Goal: Information Seeking & Learning: Learn about a topic

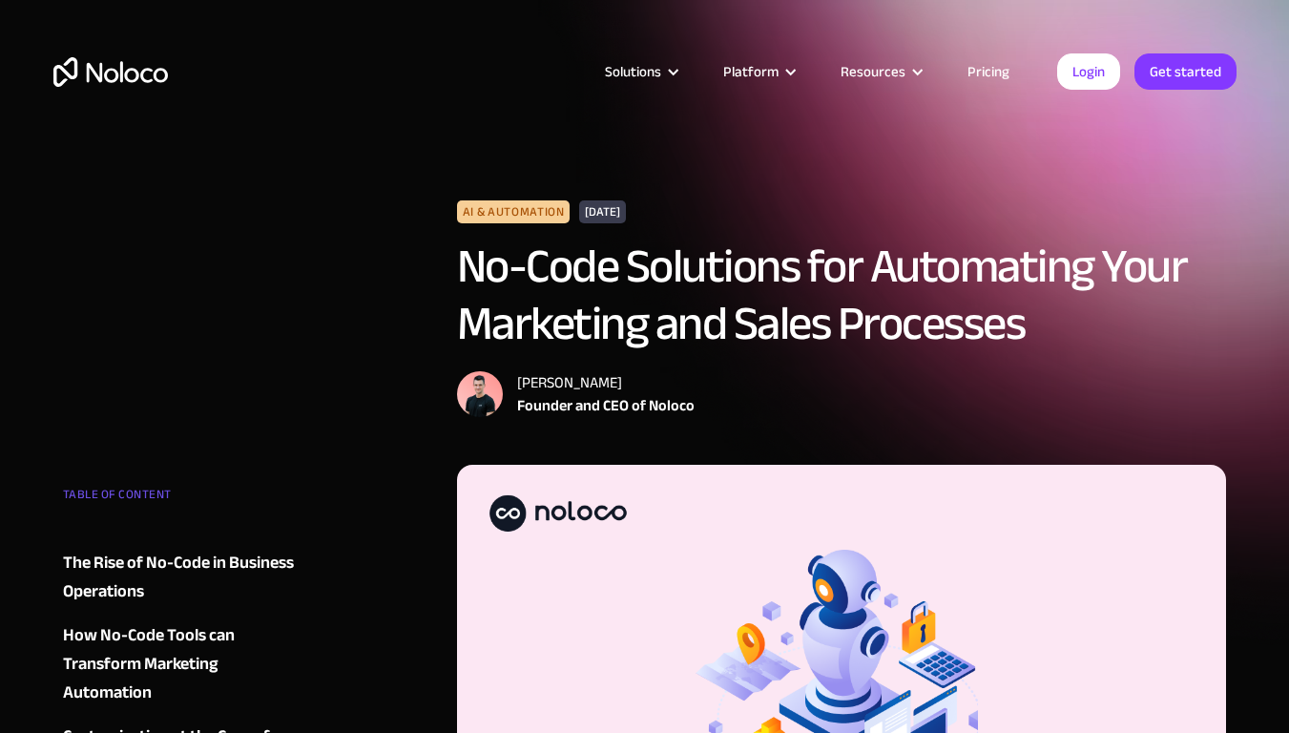
scroll to position [2, 0]
click at [182, 625] on div "How No-Code Tools can Transform Marketing Automation" at bounding box center [178, 664] width 231 height 86
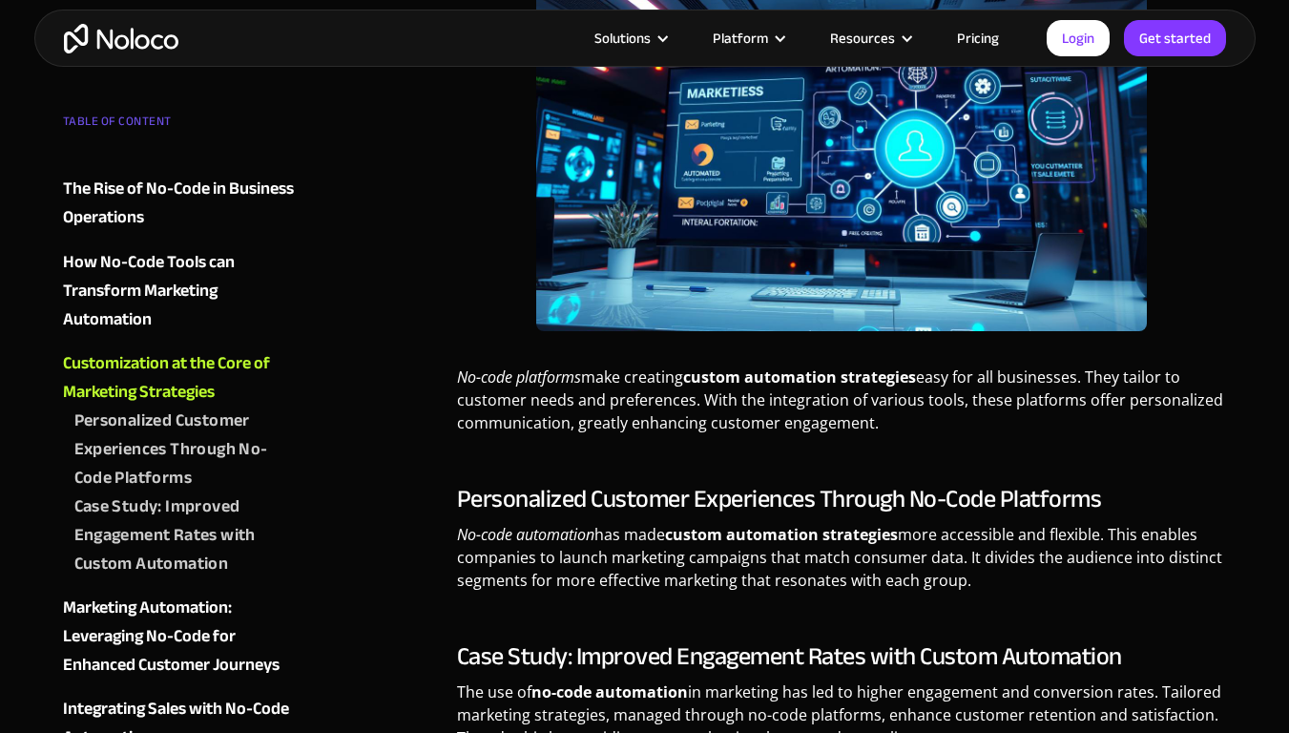
scroll to position [3430, 0]
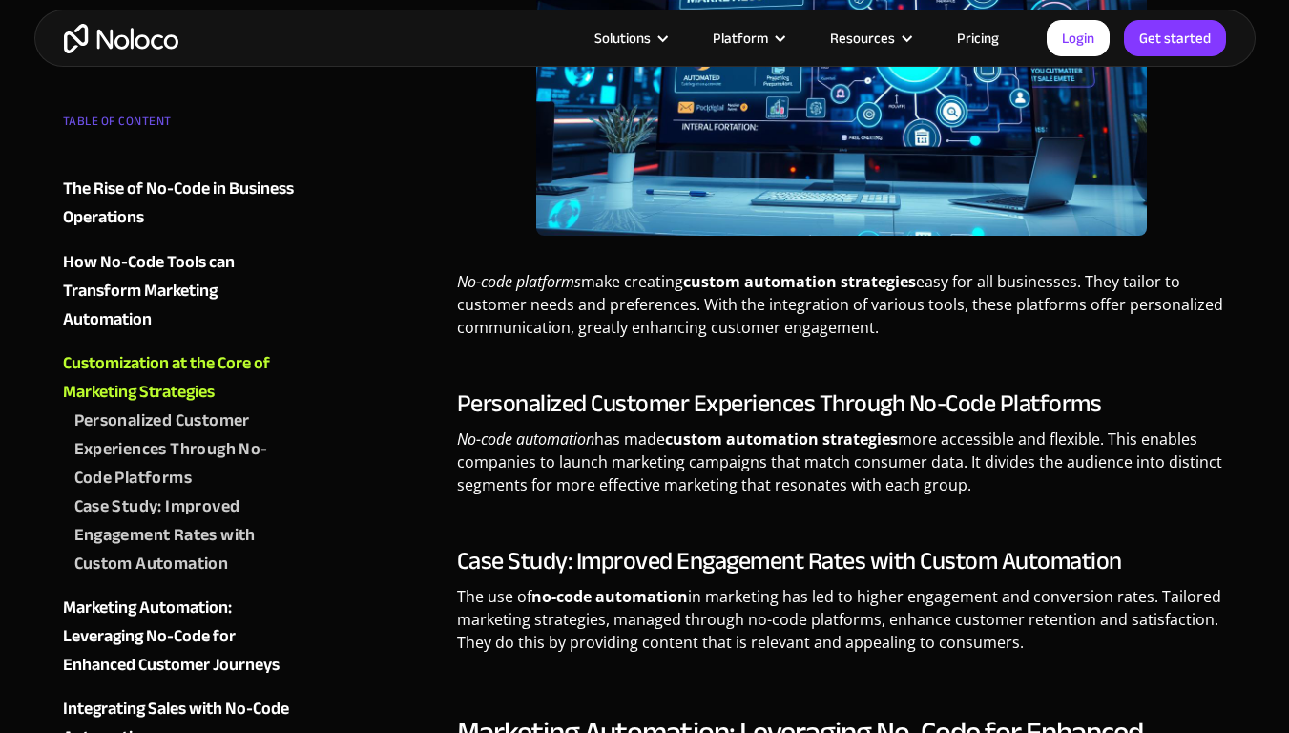
click at [200, 379] on div "Customization at the Core of Marketing Strategies" at bounding box center [178, 377] width 231 height 57
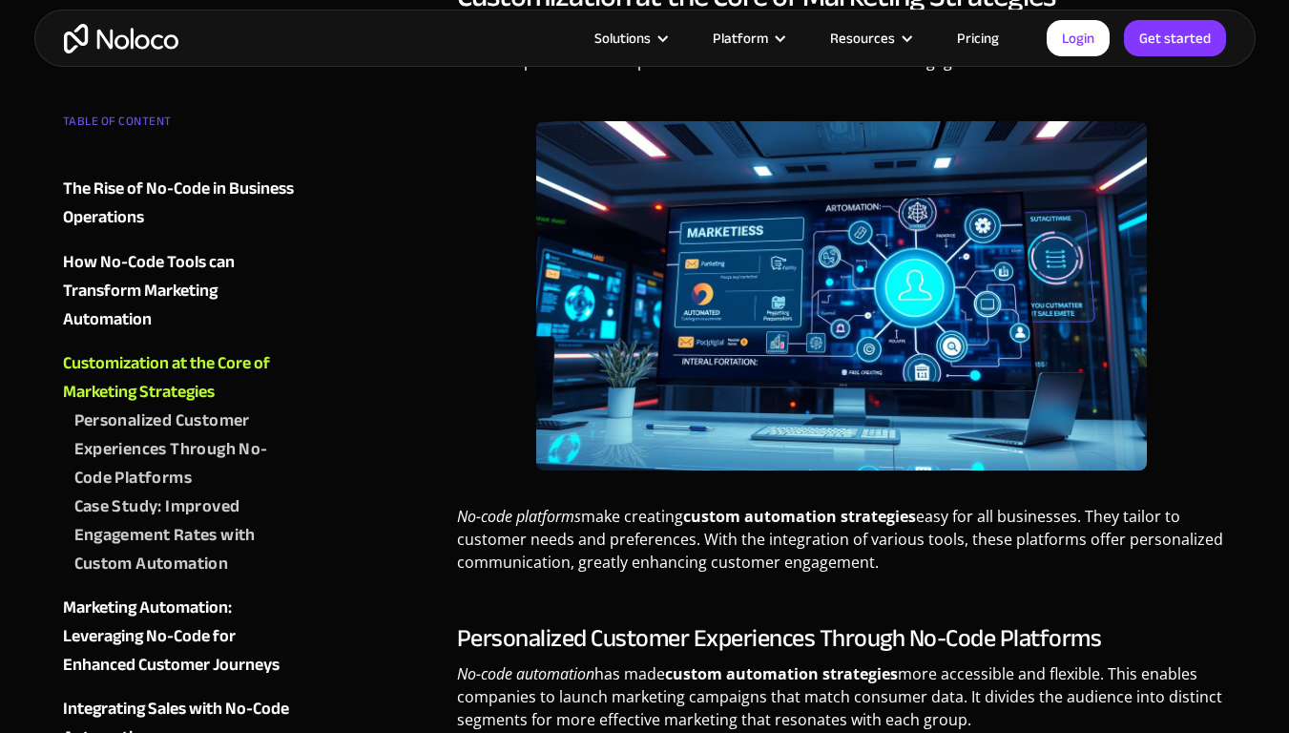
click at [156, 253] on div "How No-Code Tools can Transform Marketing Automation" at bounding box center [178, 291] width 231 height 86
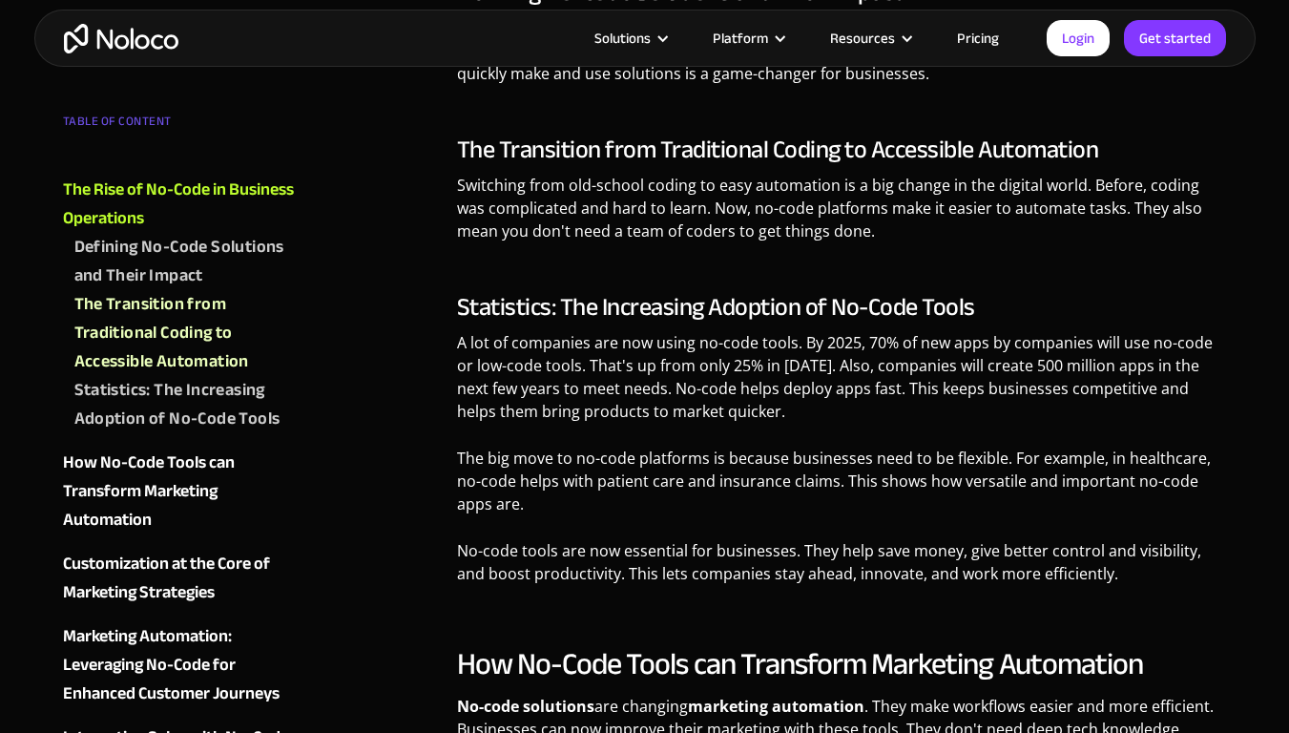
scroll to position [1903, 0]
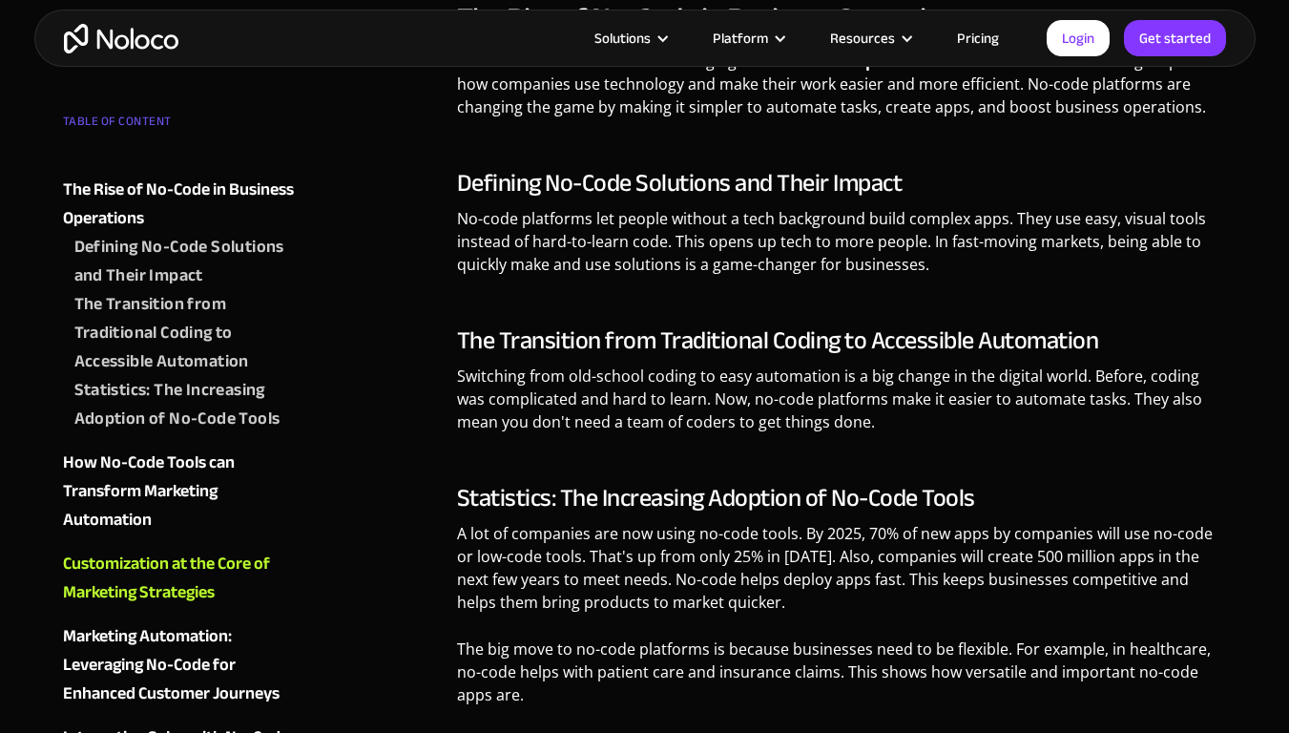
scroll to position [3195, 0]
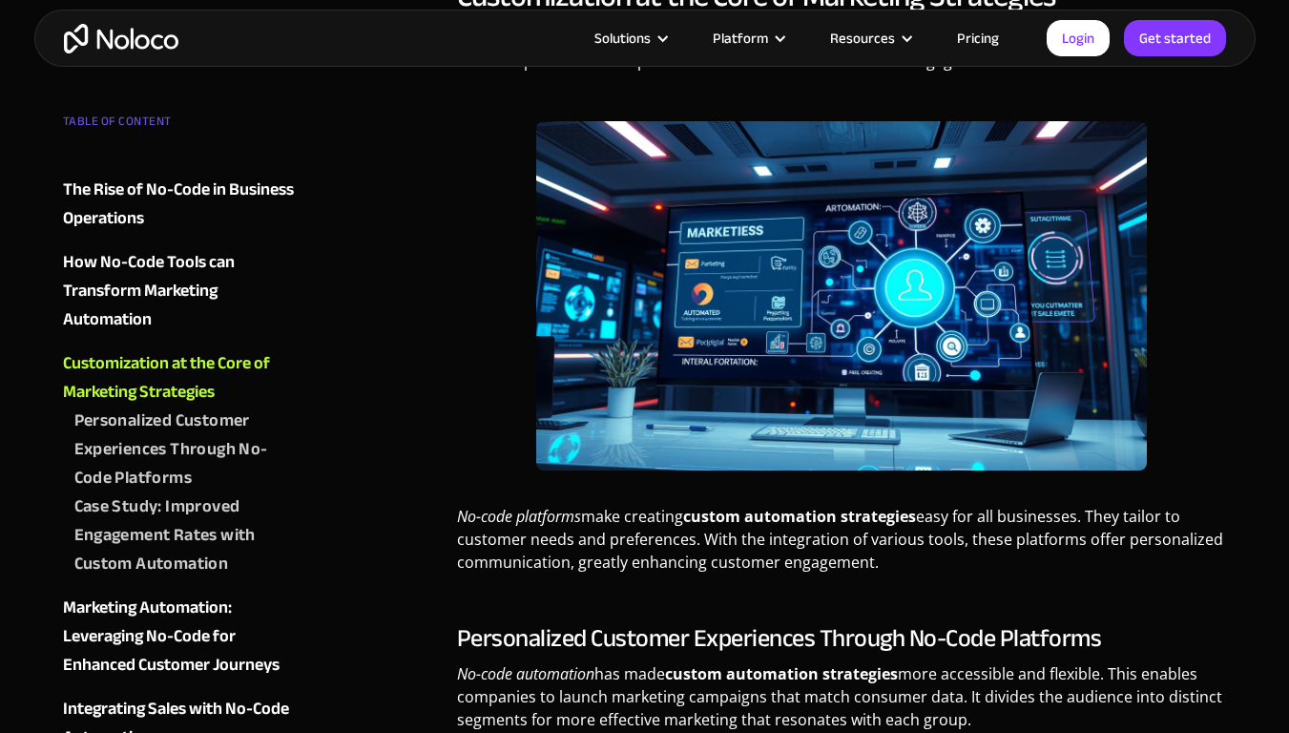
scroll to position [3430, 0]
